Goal: Task Accomplishment & Management: Use online tool/utility

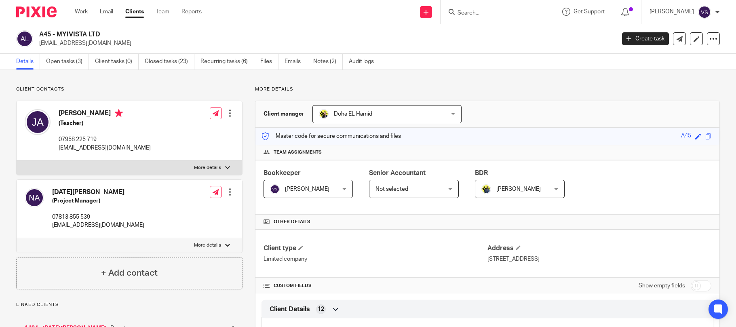
click at [485, 13] on input "Search" at bounding box center [493, 13] width 73 height 7
click at [468, 12] on input "Search" at bounding box center [493, 13] width 73 height 7
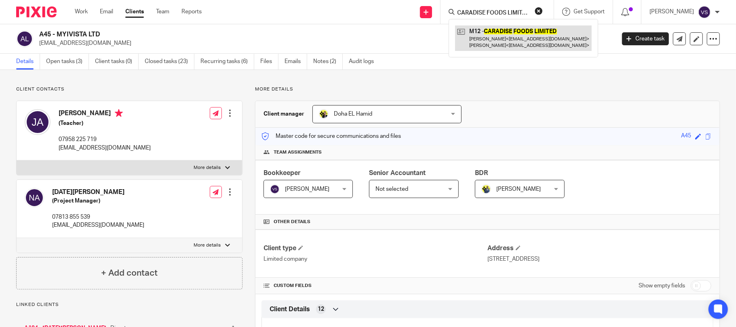
type input "CARADISE FOODS LIMITED"
click at [493, 41] on link at bounding box center [523, 37] width 137 height 25
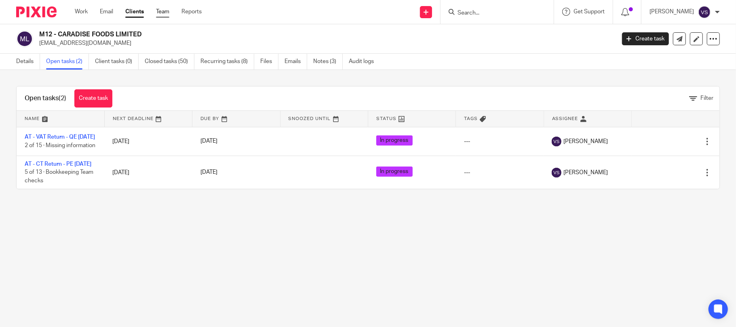
click at [169, 8] on link "Team" at bounding box center [162, 12] width 13 height 8
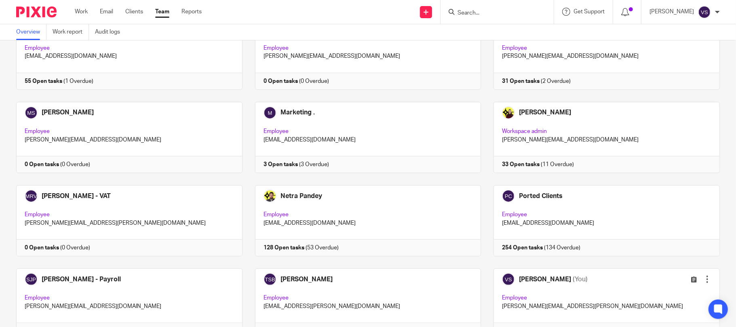
scroll to position [529, 0]
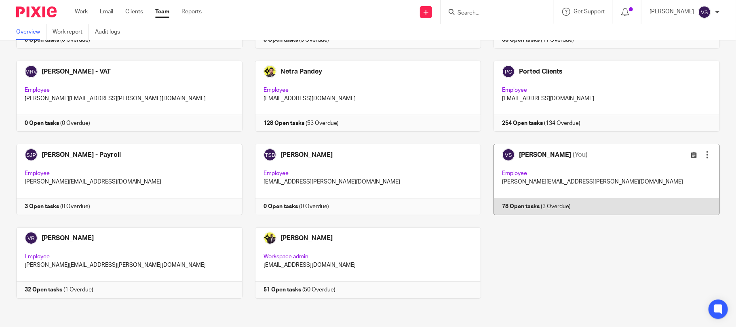
click at [547, 177] on link at bounding box center [600, 179] width 239 height 71
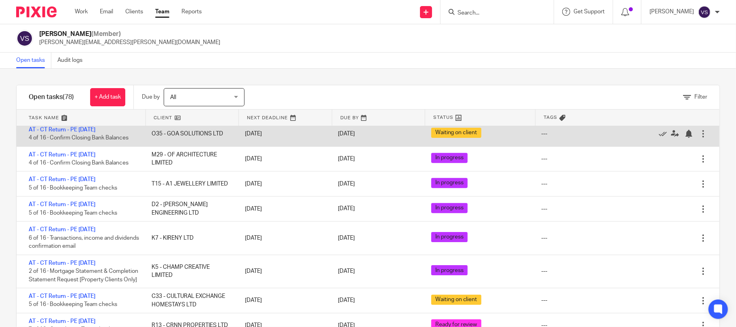
scroll to position [1939, 0]
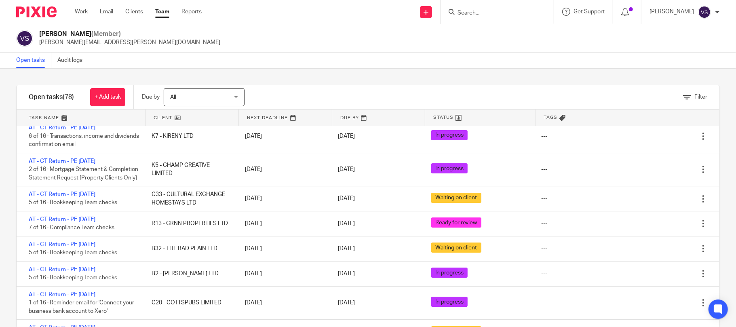
click at [479, 14] on input "Search" at bounding box center [493, 13] width 73 height 7
paste input "TALENT CONNEX LTD"
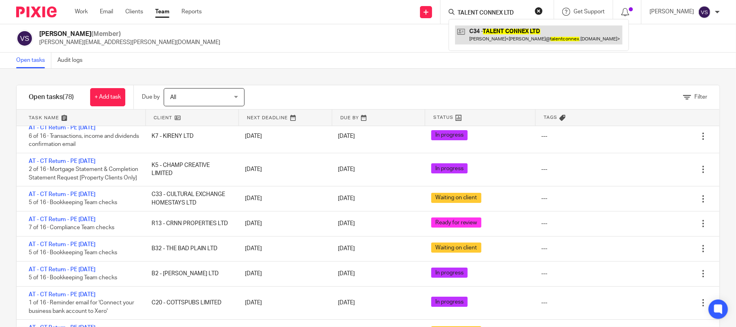
type input "TALENT CONNEX LTD"
click at [511, 39] on link at bounding box center [538, 34] width 167 height 19
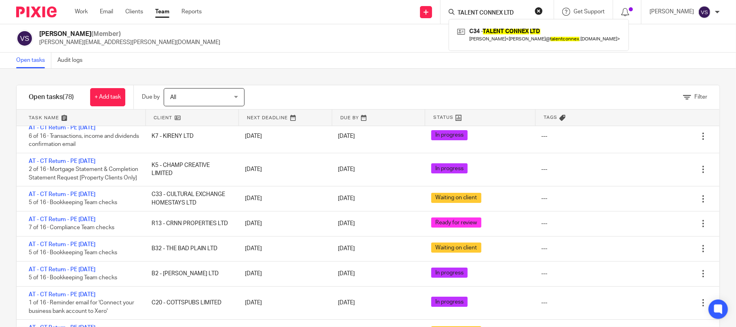
click at [543, 11] on button "reset" at bounding box center [539, 11] width 8 height 8
click at [493, 8] on form at bounding box center [500, 12] width 86 height 10
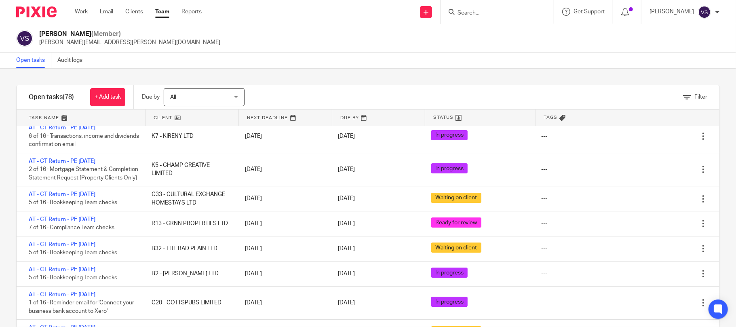
click at [477, 16] on input "Search" at bounding box center [493, 13] width 73 height 7
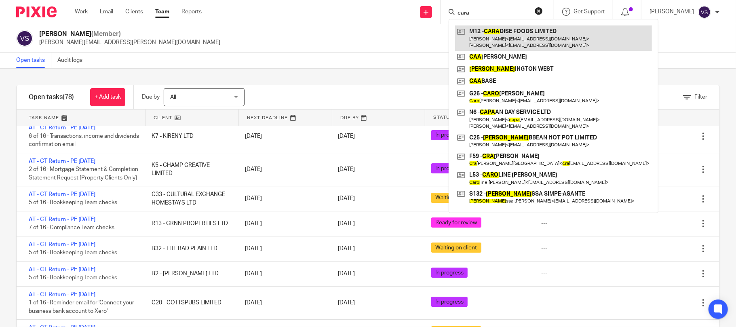
type input "cara"
click at [508, 32] on link at bounding box center [553, 37] width 197 height 25
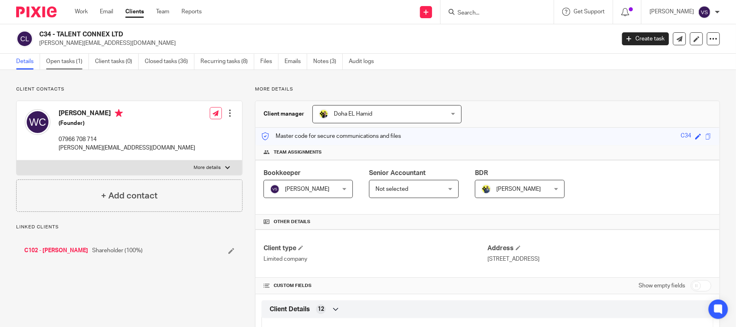
click at [74, 61] on link "Open tasks (1)" at bounding box center [67, 62] width 43 height 16
click at [487, 10] on input "Search" at bounding box center [493, 13] width 73 height 7
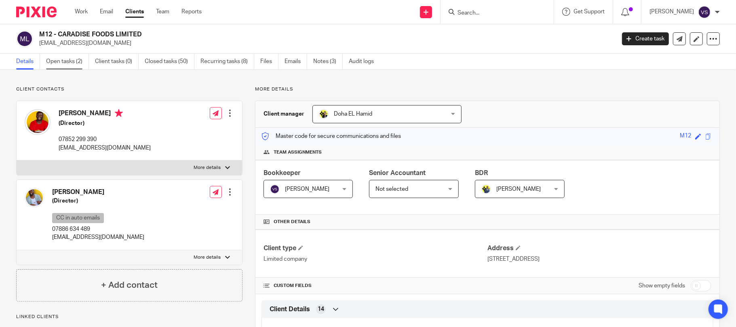
click at [70, 58] on link "Open tasks (2)" at bounding box center [67, 62] width 43 height 16
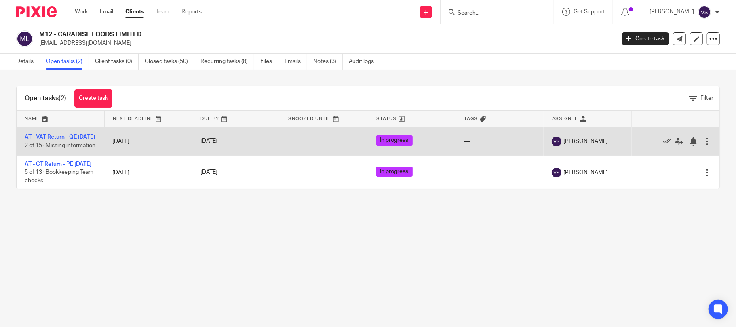
click at [72, 135] on link "AT - VAT Return - QE [DATE]" at bounding box center [60, 137] width 70 height 6
